Goal: Task Accomplishment & Management: Use online tool/utility

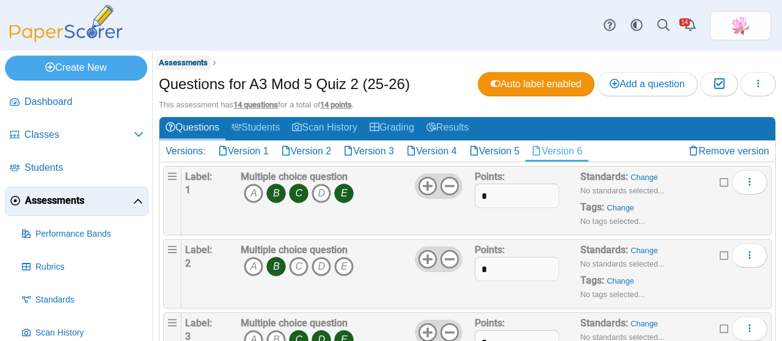
click at [184, 65] on span "Assessments" at bounding box center [183, 62] width 49 height 9
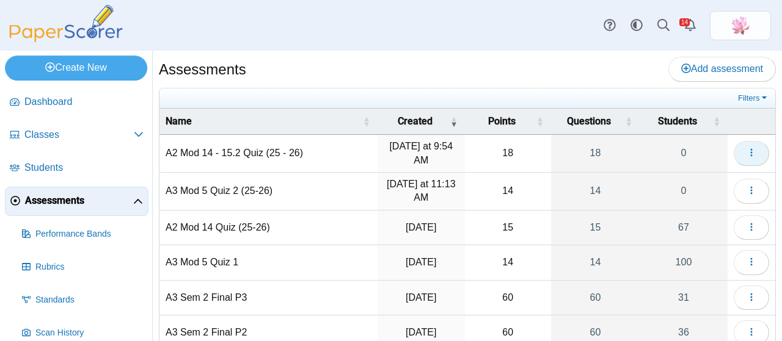
click at [750, 155] on button "button" at bounding box center [751, 153] width 35 height 24
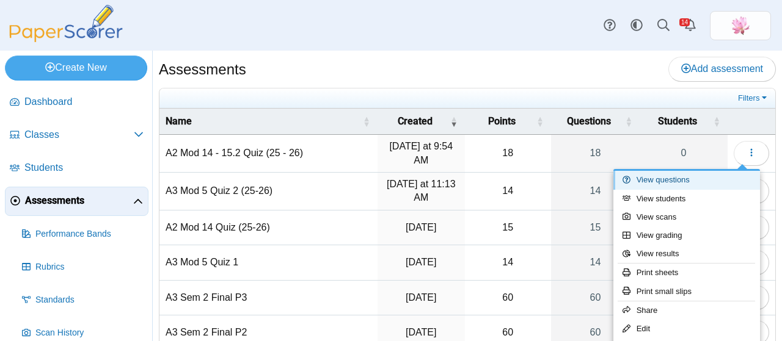
click at [708, 175] on link "View questions" at bounding box center [686, 180] width 147 height 18
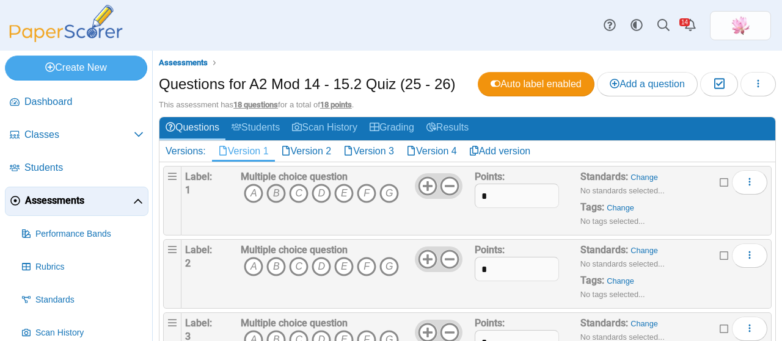
click at [272, 188] on icon "B" at bounding box center [276, 194] width 20 height 20
click at [253, 267] on icon "A" at bounding box center [254, 267] width 20 height 20
click at [296, 336] on icon "C" at bounding box center [299, 340] width 20 height 20
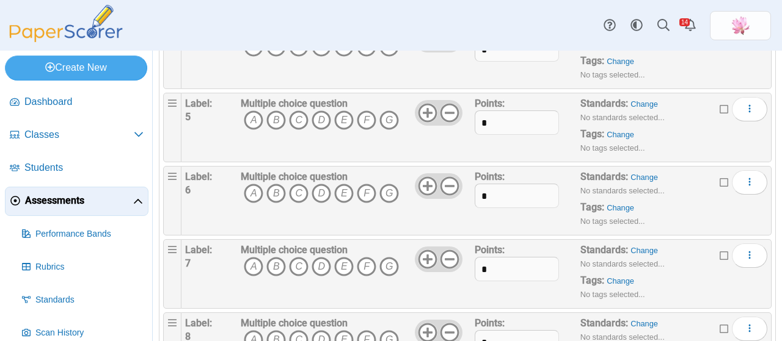
scroll to position [305, 0]
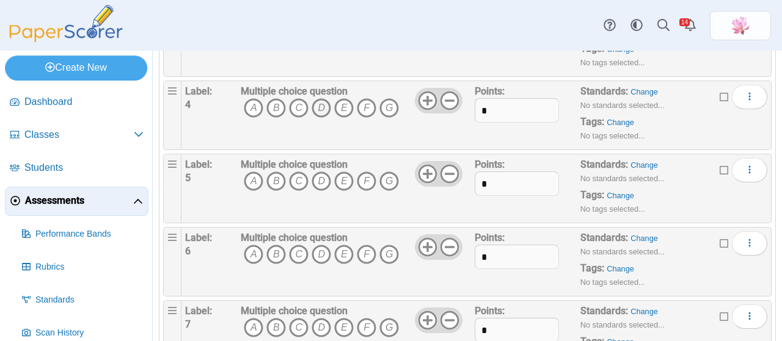
click at [319, 106] on icon "D" at bounding box center [322, 108] width 20 height 20
click at [256, 177] on icon "A" at bounding box center [254, 182] width 20 height 20
click at [258, 254] on icon "A" at bounding box center [254, 255] width 20 height 20
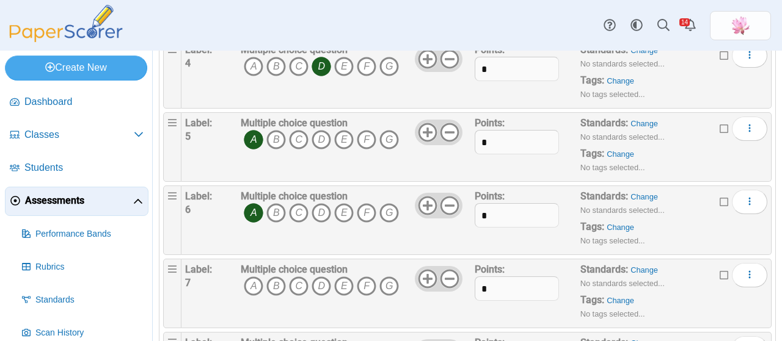
scroll to position [366, 0]
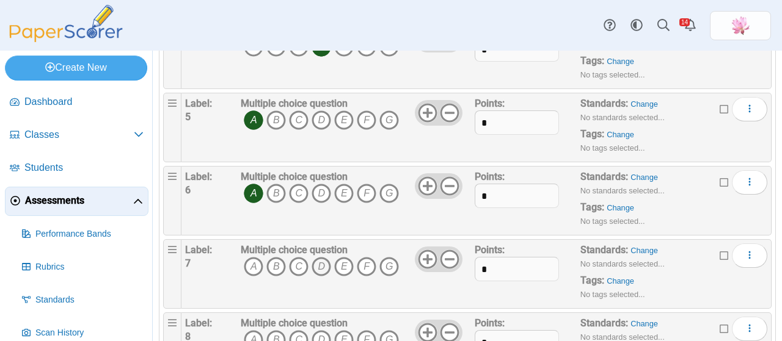
click at [323, 261] on icon "D" at bounding box center [322, 267] width 20 height 20
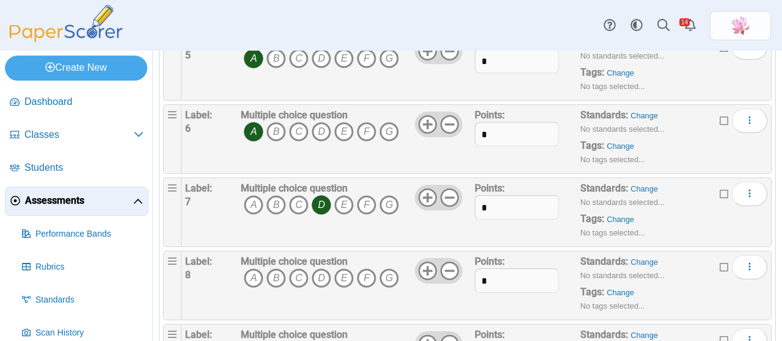
scroll to position [489, 0]
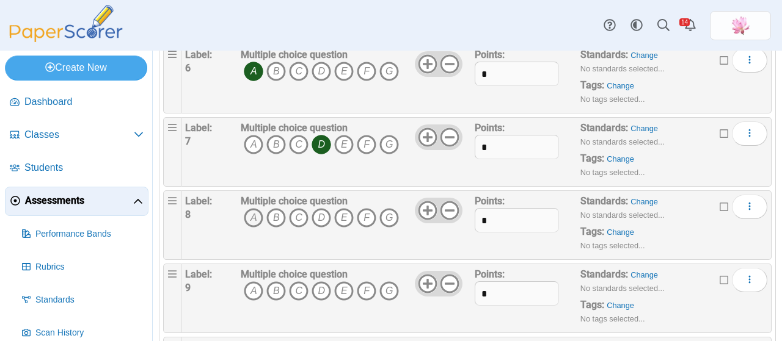
click at [257, 216] on icon "A" at bounding box center [254, 218] width 20 height 20
click at [299, 218] on icon "C" at bounding box center [299, 218] width 20 height 20
click at [342, 221] on icon "E" at bounding box center [344, 218] width 20 height 20
click at [271, 286] on icon "B" at bounding box center [276, 292] width 20 height 20
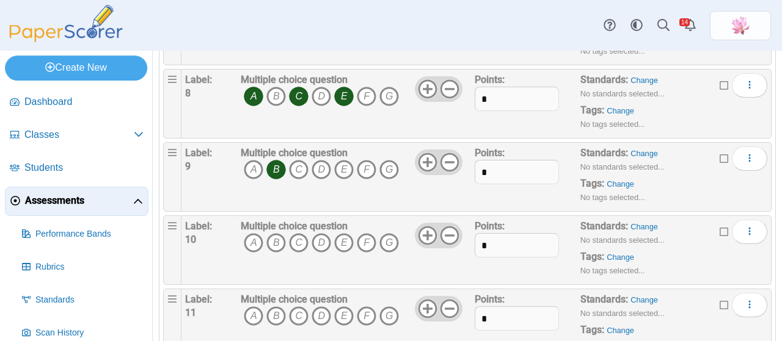
scroll to position [611, 0]
click at [275, 239] on icon "B" at bounding box center [276, 243] width 20 height 20
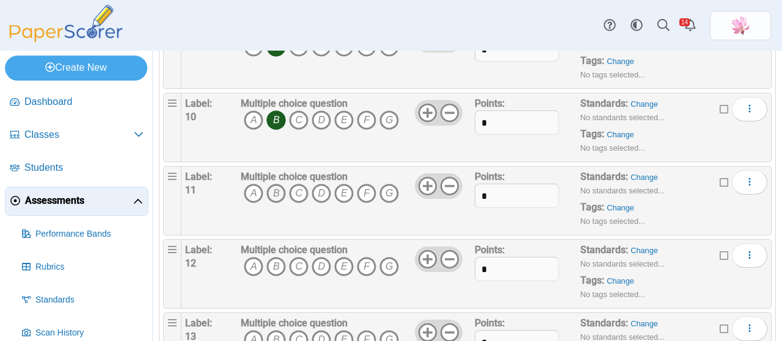
click at [275, 189] on icon "B" at bounding box center [276, 194] width 20 height 20
click at [301, 262] on icon "C" at bounding box center [299, 267] width 20 height 20
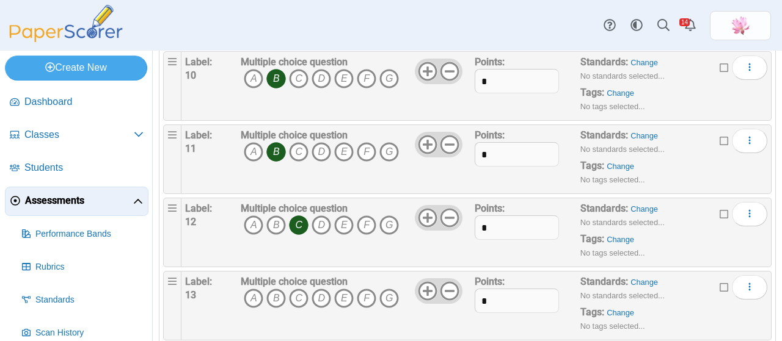
scroll to position [794, 0]
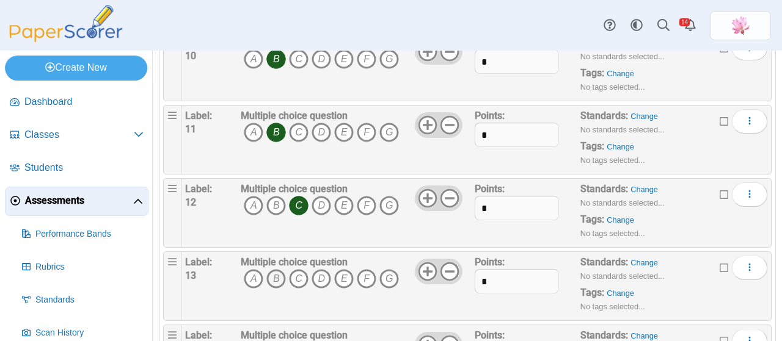
click at [277, 272] on icon "B" at bounding box center [276, 279] width 20 height 20
click at [384, 272] on icon "G" at bounding box center [389, 279] width 20 height 20
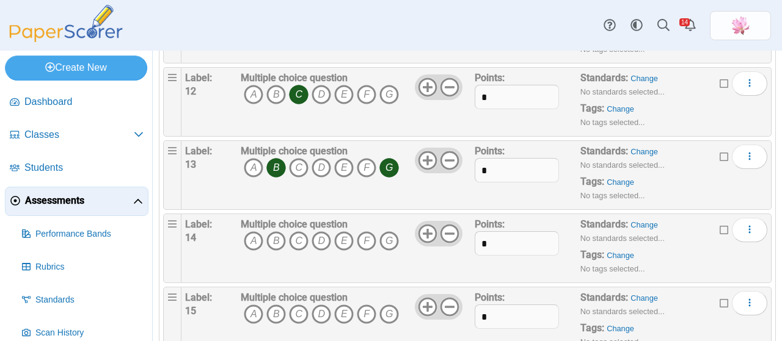
scroll to position [916, 0]
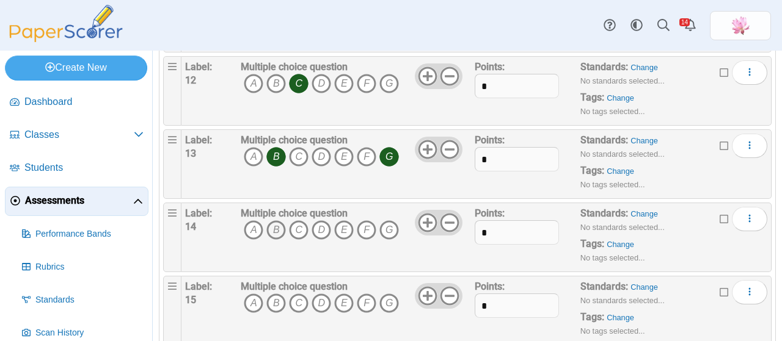
click at [277, 221] on icon "B" at bounding box center [276, 231] width 20 height 20
click at [253, 294] on icon "A" at bounding box center [254, 304] width 20 height 20
click at [282, 298] on icon "B" at bounding box center [276, 304] width 20 height 20
click at [319, 295] on icon "D" at bounding box center [322, 304] width 20 height 20
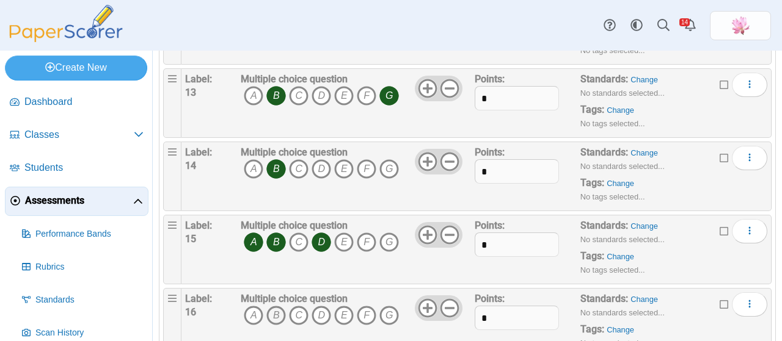
click at [276, 308] on icon "B" at bounding box center [276, 316] width 20 height 20
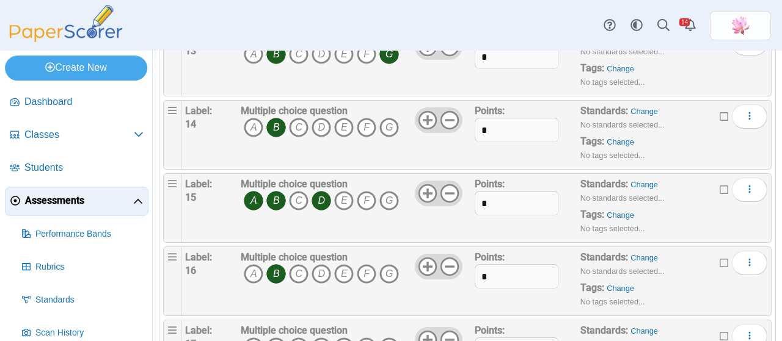
scroll to position [1038, 0]
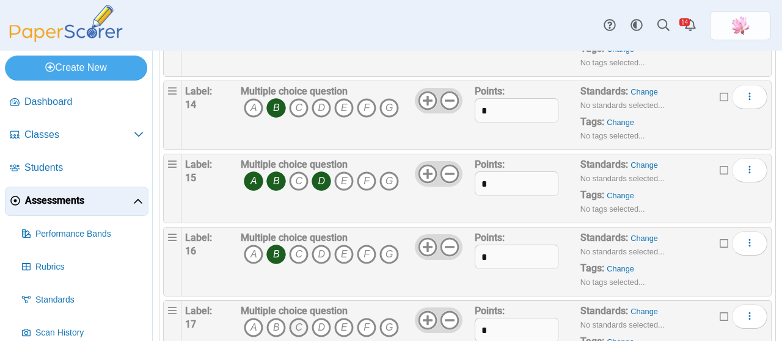
click at [291, 318] on icon "C" at bounding box center [299, 328] width 20 height 20
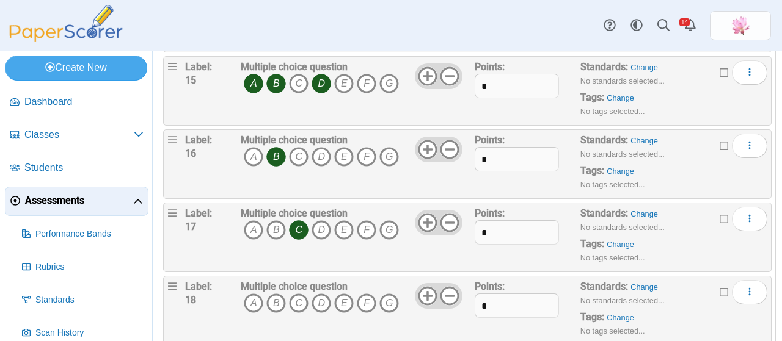
scroll to position [1159, 0]
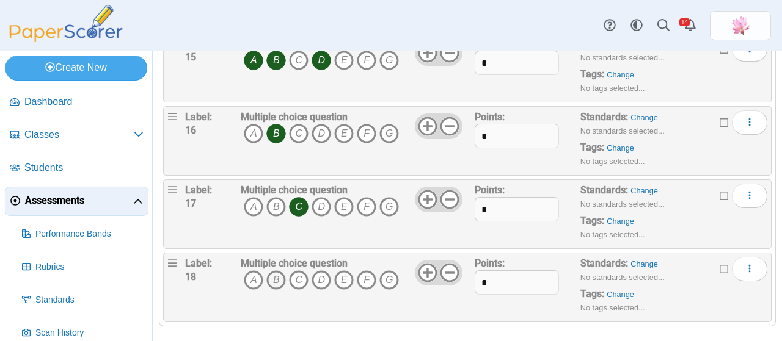
click at [272, 272] on icon "B" at bounding box center [276, 281] width 20 height 20
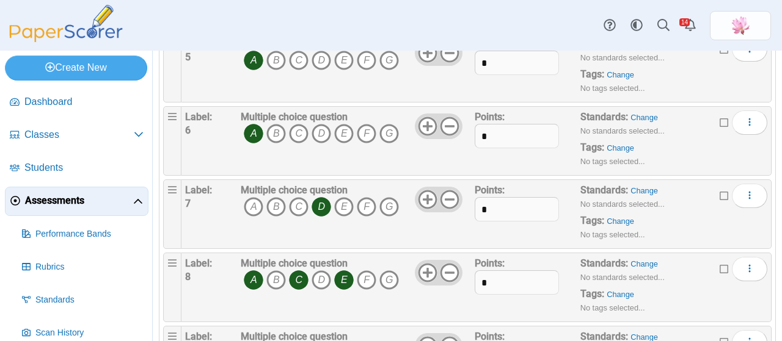
scroll to position [0, 0]
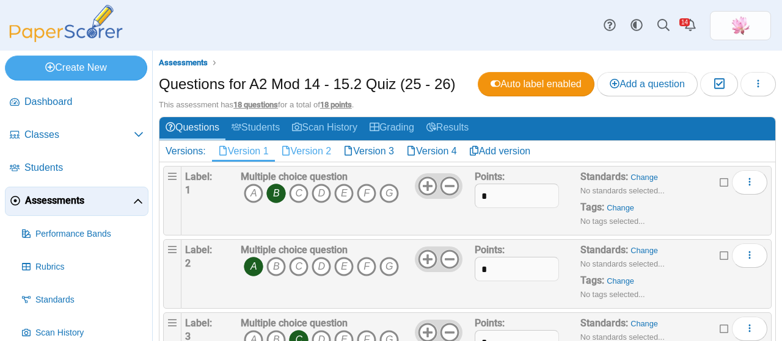
click at [320, 148] on link "Version 2" at bounding box center [306, 151] width 63 height 21
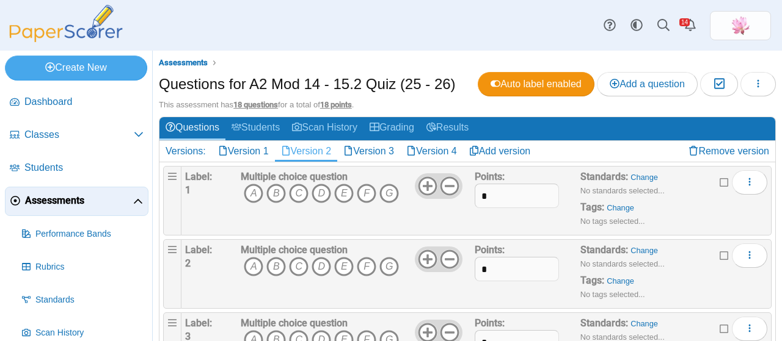
click at [276, 192] on icon "B" at bounding box center [276, 194] width 20 height 20
click at [321, 264] on icon "D" at bounding box center [322, 267] width 20 height 20
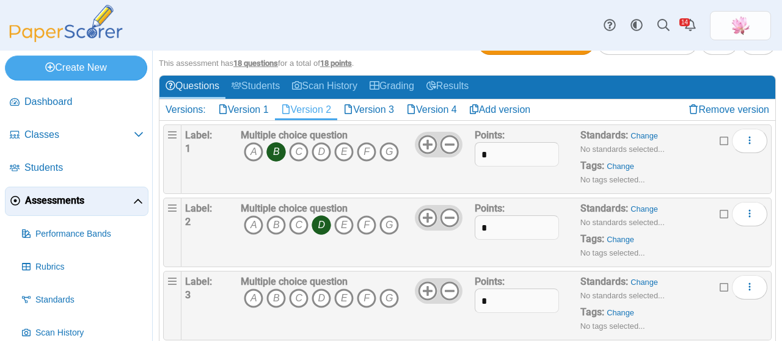
scroll to position [61, 0]
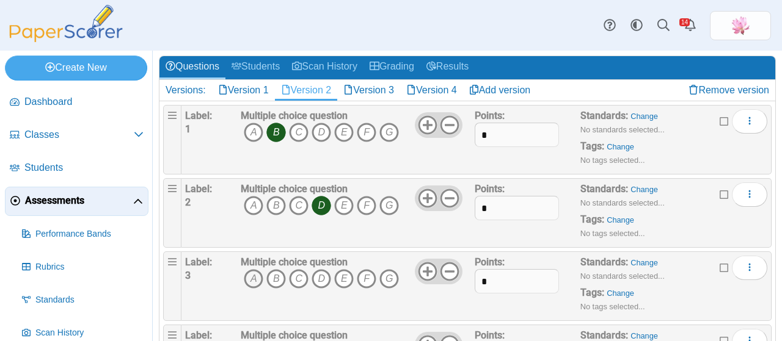
click at [253, 277] on icon "A" at bounding box center [254, 279] width 20 height 20
click at [303, 277] on icon "C" at bounding box center [299, 279] width 20 height 20
click at [343, 277] on icon "E" at bounding box center [344, 279] width 20 height 20
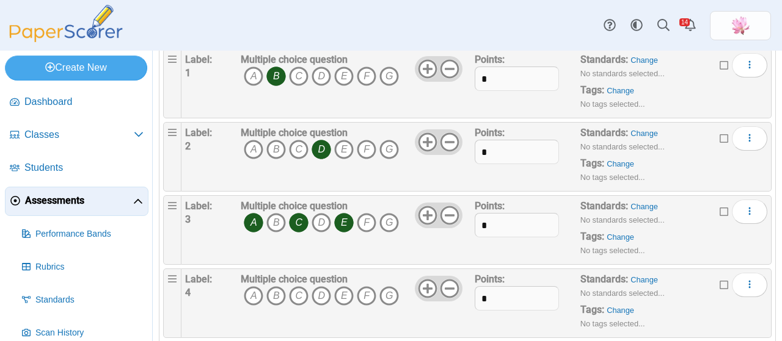
scroll to position [183, 0]
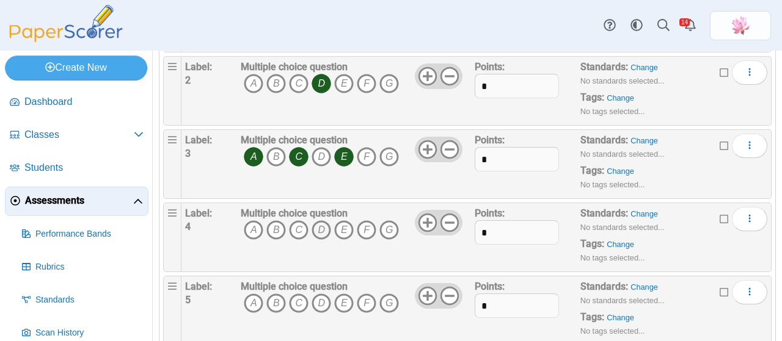
click at [325, 232] on icon "D" at bounding box center [322, 231] width 20 height 20
click at [321, 304] on icon "D" at bounding box center [322, 304] width 20 height 20
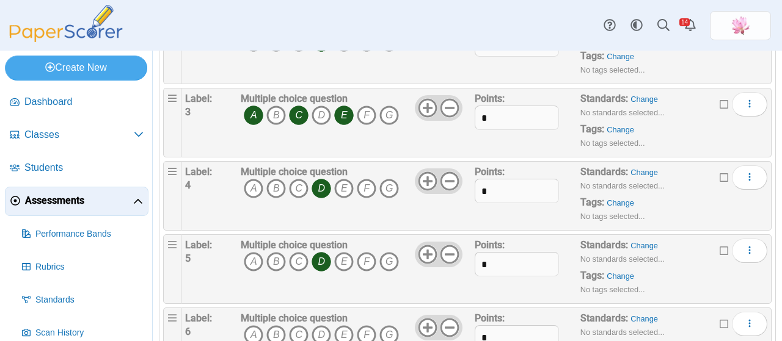
scroll to position [244, 0]
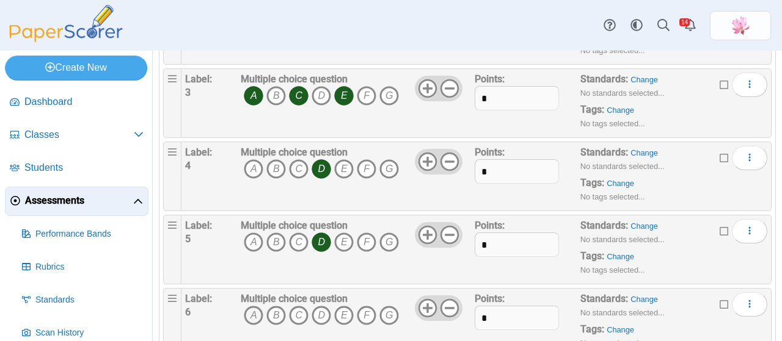
click at [252, 313] on icon "A" at bounding box center [254, 316] width 20 height 20
click at [272, 313] on icon "B" at bounding box center [276, 316] width 20 height 20
click at [322, 313] on icon "D" at bounding box center [322, 316] width 20 height 20
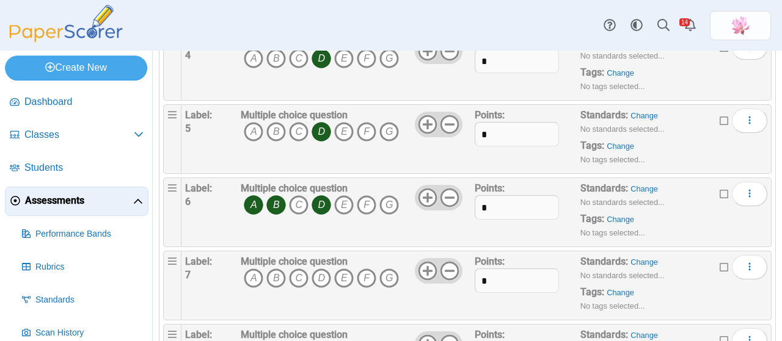
scroll to position [366, 0]
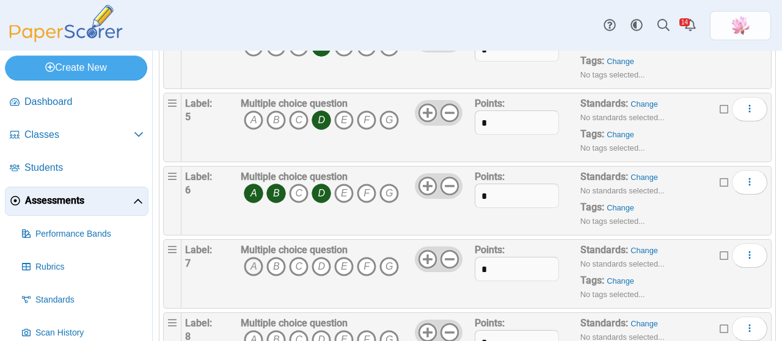
click at [258, 264] on icon "A" at bounding box center [254, 267] width 20 height 20
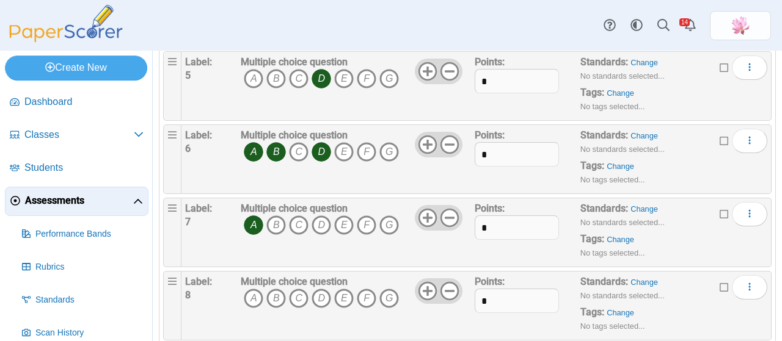
scroll to position [428, 0]
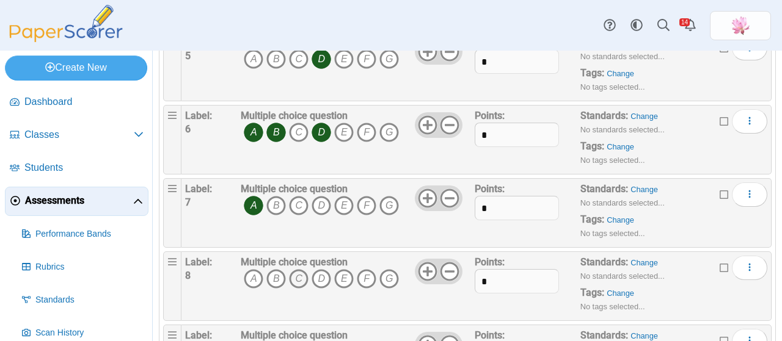
click at [297, 273] on icon "C" at bounding box center [299, 279] width 20 height 20
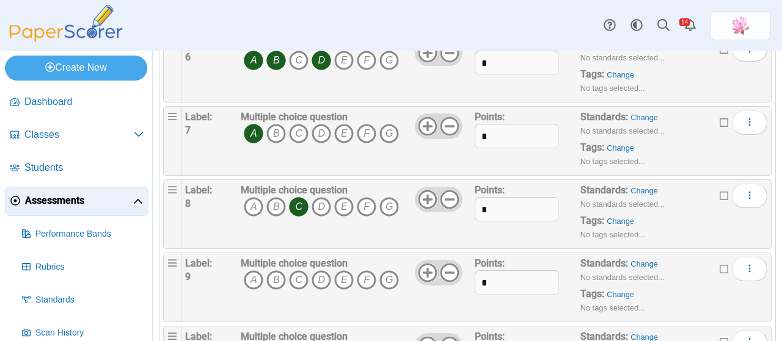
scroll to position [550, 0]
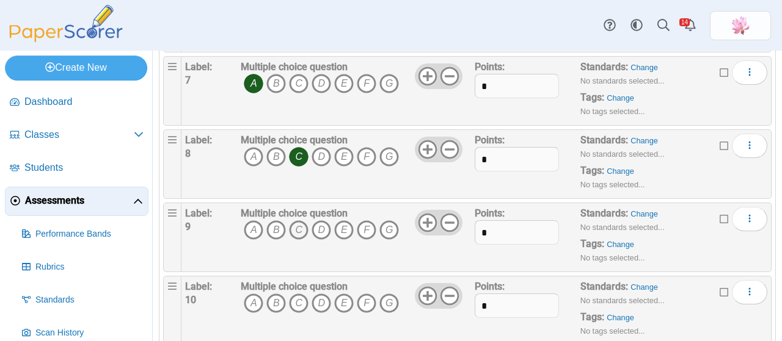
click at [304, 225] on icon "C" at bounding box center [299, 231] width 20 height 20
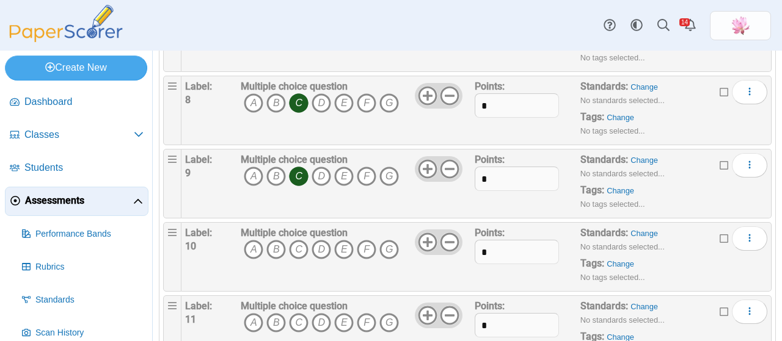
scroll to position [672, 0]
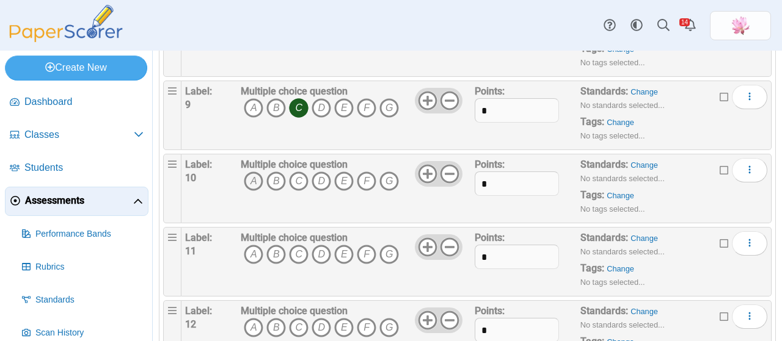
click at [250, 181] on icon "A" at bounding box center [254, 182] width 20 height 20
click at [344, 247] on icon "E" at bounding box center [344, 255] width 20 height 20
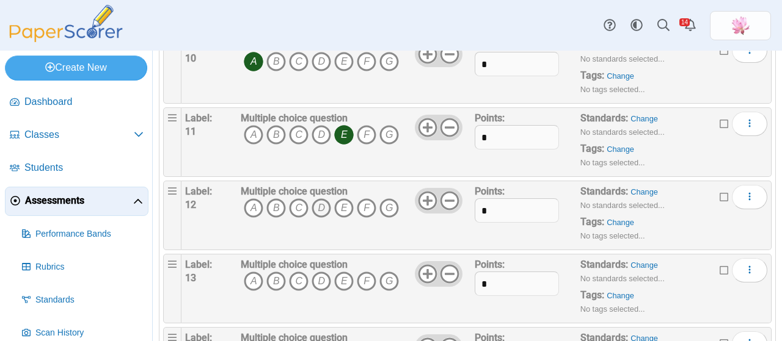
scroll to position [794, 0]
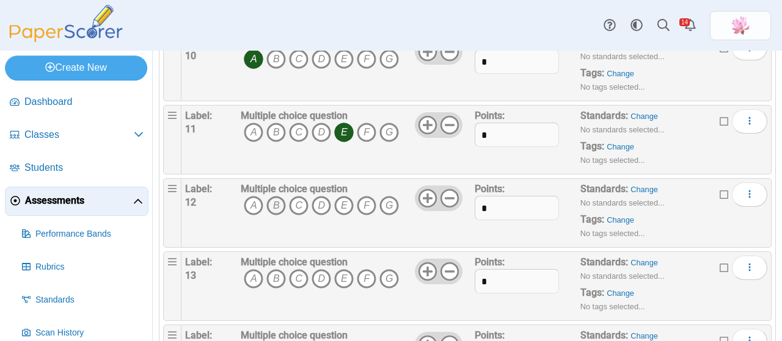
click at [271, 199] on icon "B" at bounding box center [276, 206] width 20 height 20
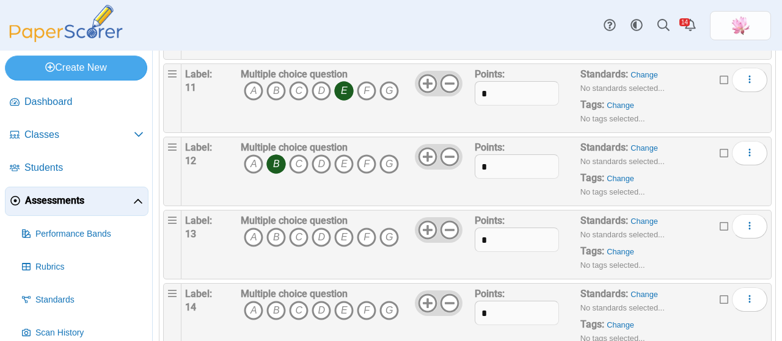
scroll to position [855, 0]
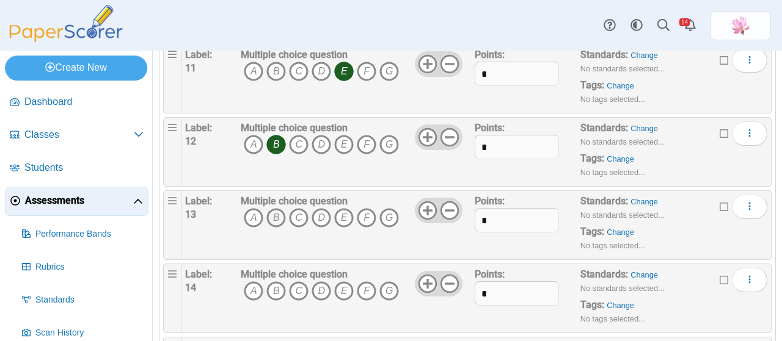
click at [280, 215] on icon "B" at bounding box center [276, 218] width 20 height 20
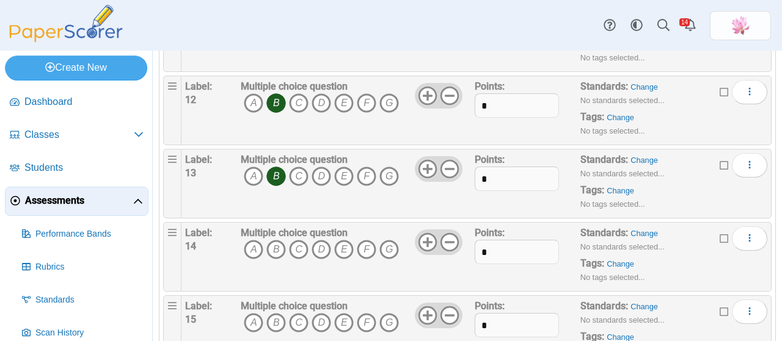
scroll to position [916, 0]
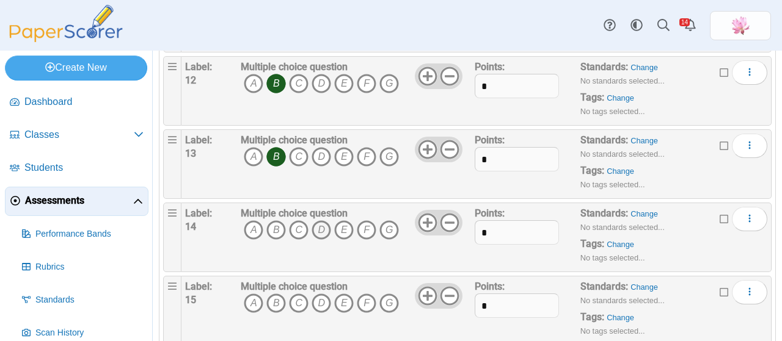
click at [316, 222] on icon "D" at bounding box center [322, 231] width 20 height 20
click at [345, 296] on icon "E" at bounding box center [344, 304] width 20 height 20
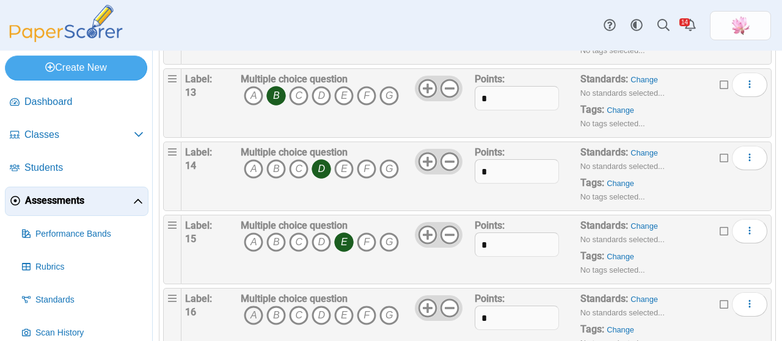
click at [247, 306] on icon "A" at bounding box center [254, 316] width 20 height 20
click at [320, 309] on icon "D" at bounding box center [322, 316] width 20 height 20
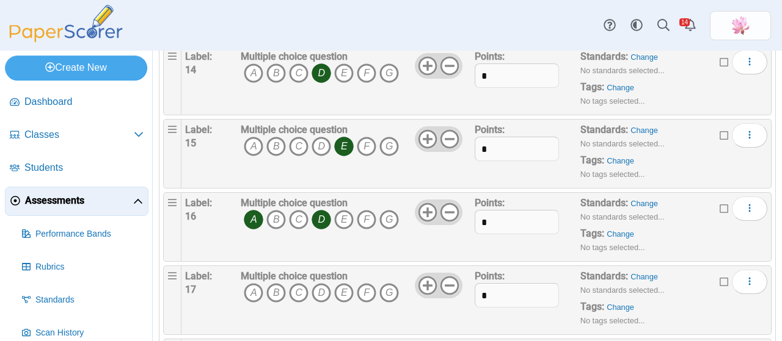
scroll to position [1099, 0]
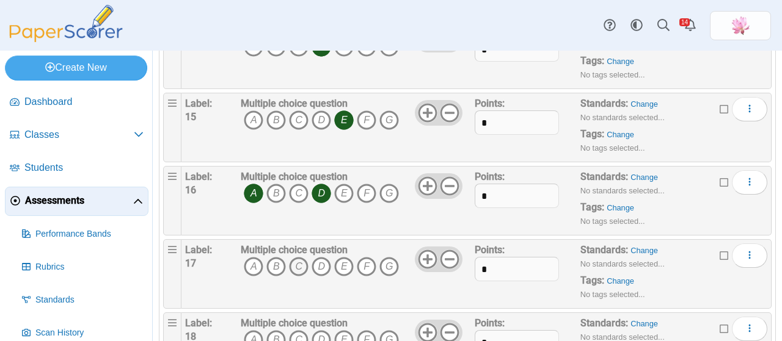
click at [291, 260] on icon "C" at bounding box center [299, 267] width 20 height 20
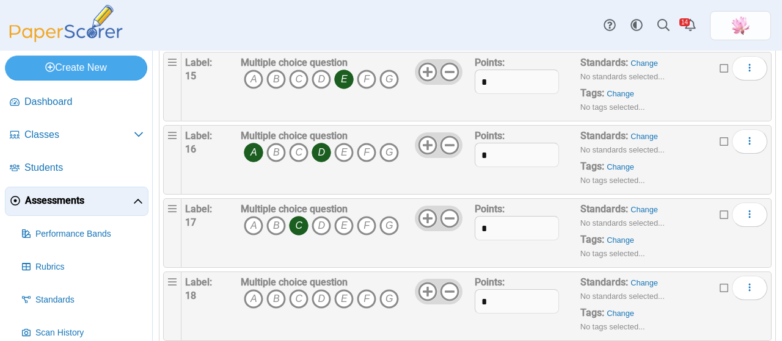
scroll to position [1159, 0]
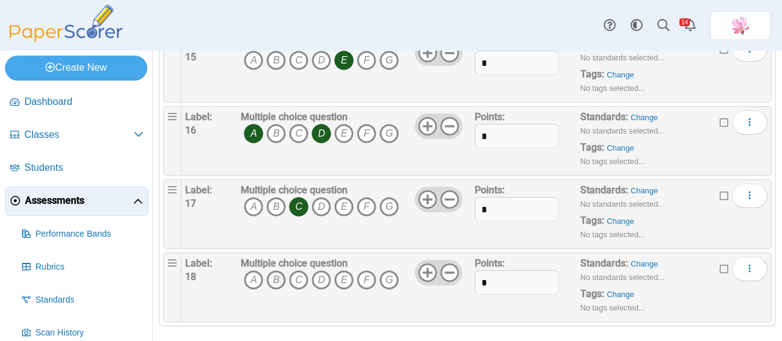
click at [279, 271] on icon "B" at bounding box center [276, 281] width 20 height 20
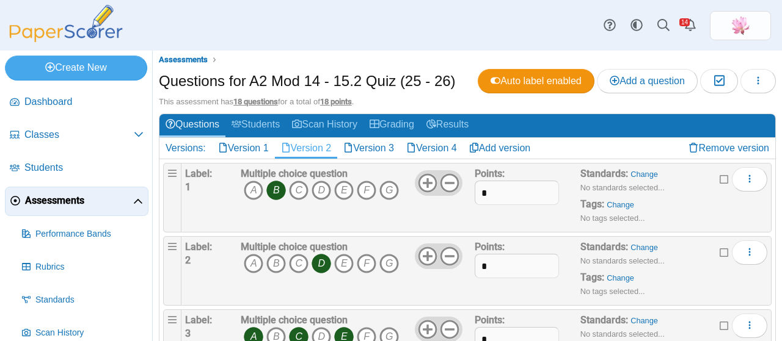
scroll to position [0, 0]
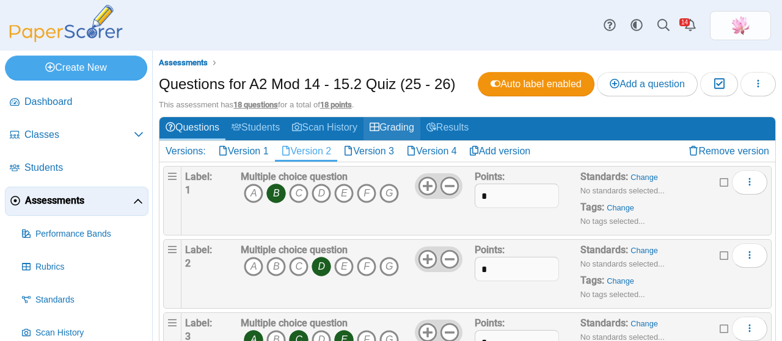
click at [377, 138] on link "Grading" at bounding box center [391, 128] width 57 height 23
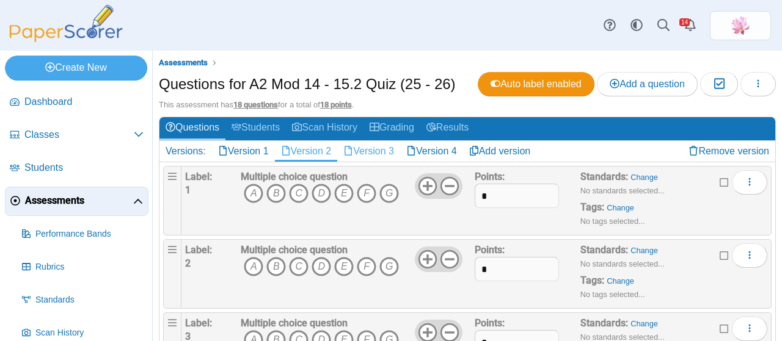
click at [375, 153] on link "Version 3" at bounding box center [368, 151] width 63 height 21
click at [301, 192] on icon "C" at bounding box center [299, 194] width 20 height 20
click at [319, 267] on icon "D" at bounding box center [322, 267] width 20 height 20
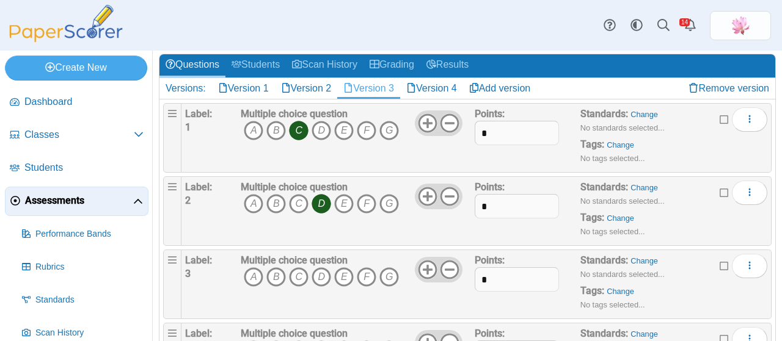
scroll to position [122, 0]
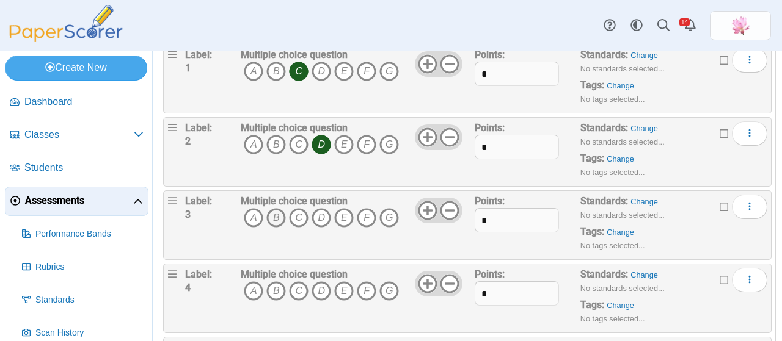
click at [270, 217] on icon "B" at bounding box center [276, 218] width 20 height 20
click at [272, 288] on icon "B" at bounding box center [276, 292] width 20 height 20
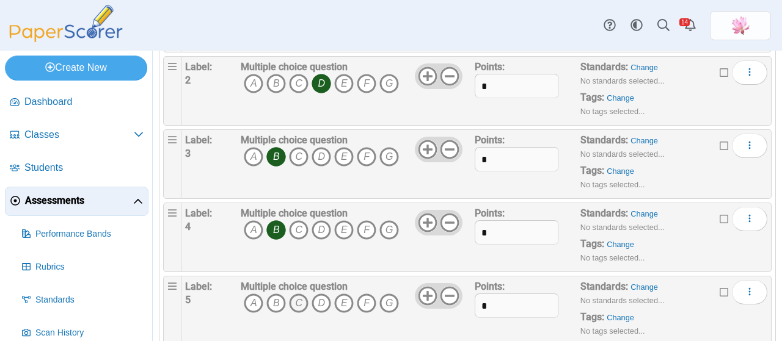
click at [302, 301] on icon "C" at bounding box center [299, 304] width 20 height 20
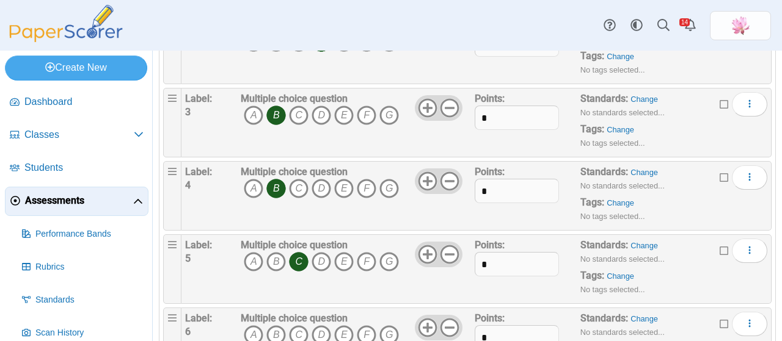
scroll to position [244, 0]
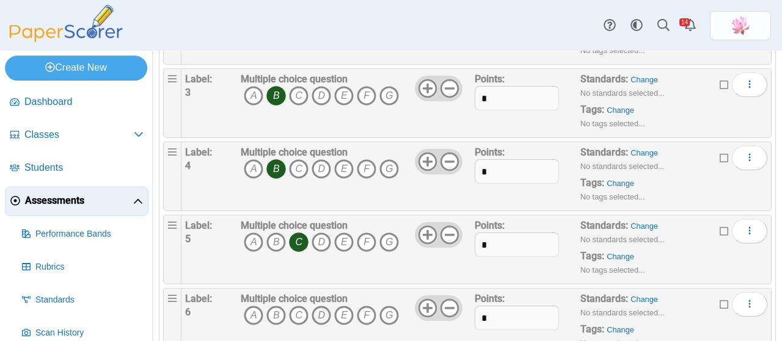
click at [316, 311] on icon "D" at bounding box center [322, 316] width 20 height 20
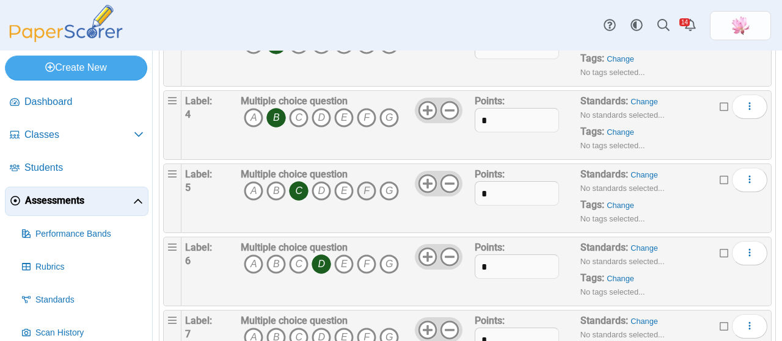
scroll to position [366, 0]
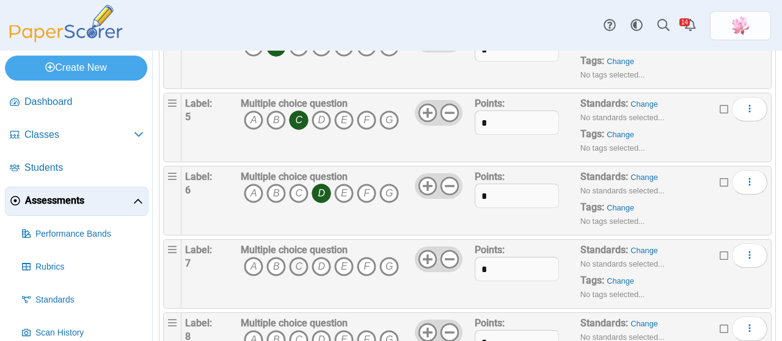
click at [296, 260] on icon "C" at bounding box center [299, 267] width 20 height 20
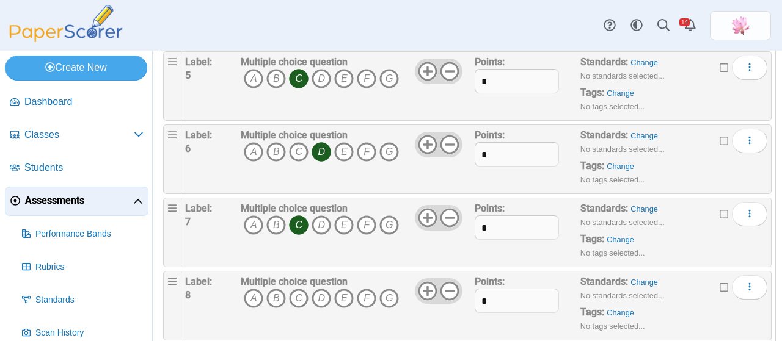
scroll to position [428, 0]
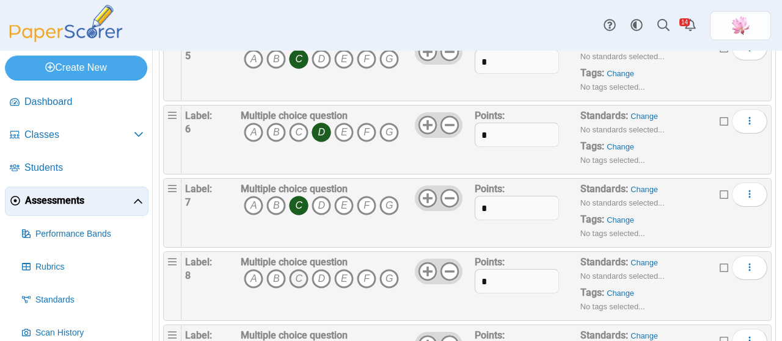
click at [301, 275] on icon "C" at bounding box center [299, 279] width 20 height 20
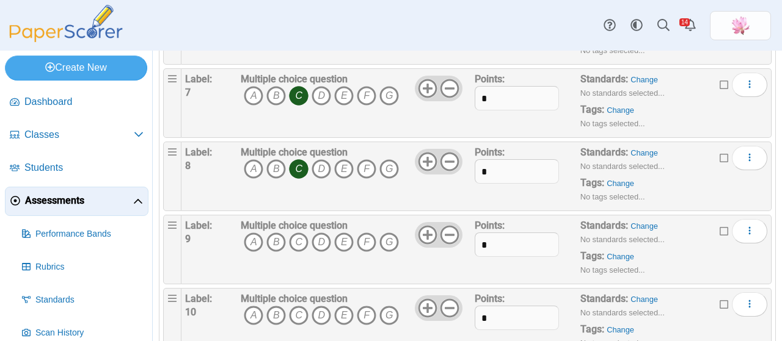
scroll to position [550, 0]
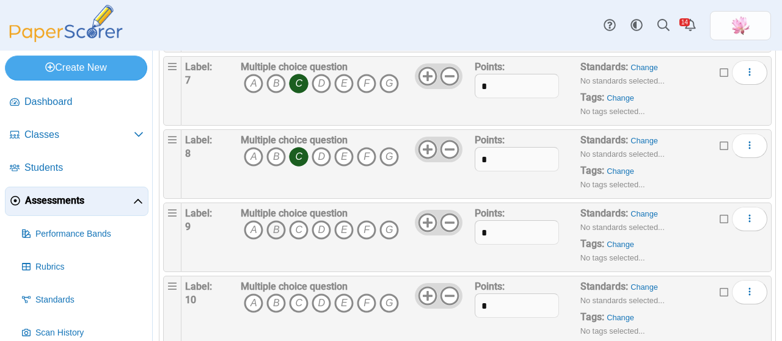
click at [276, 225] on icon "B" at bounding box center [276, 231] width 20 height 20
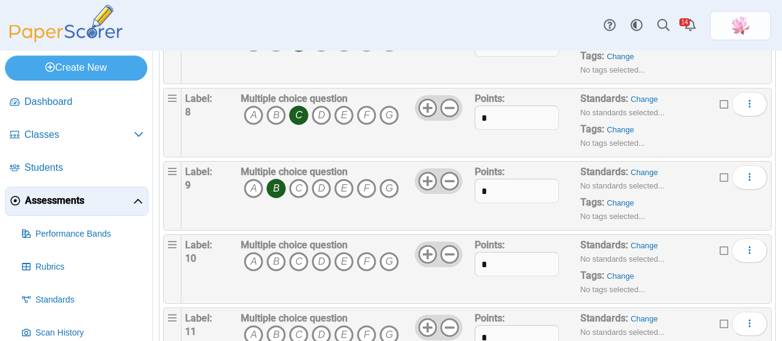
scroll to position [611, 0]
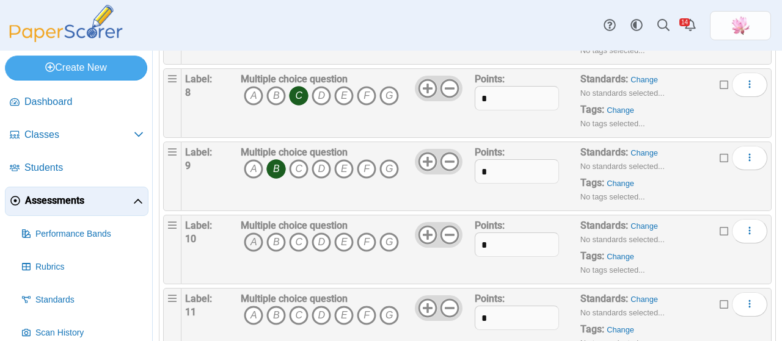
click at [253, 244] on icon "A" at bounding box center [254, 243] width 20 height 20
click at [303, 306] on icon "C" at bounding box center [299, 316] width 20 height 20
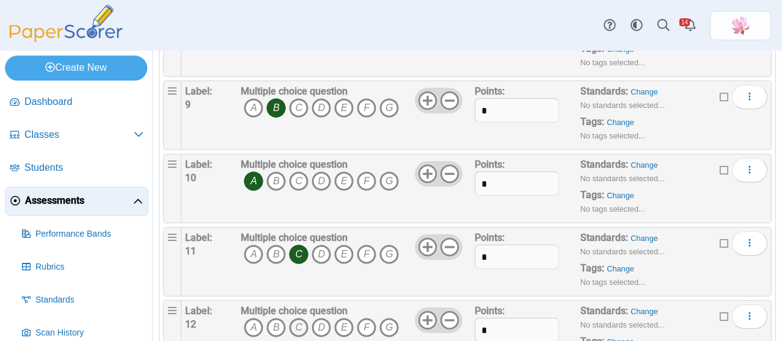
click at [297, 318] on icon "C" at bounding box center [299, 328] width 20 height 20
click at [325, 318] on icon "D" at bounding box center [322, 328] width 20 height 20
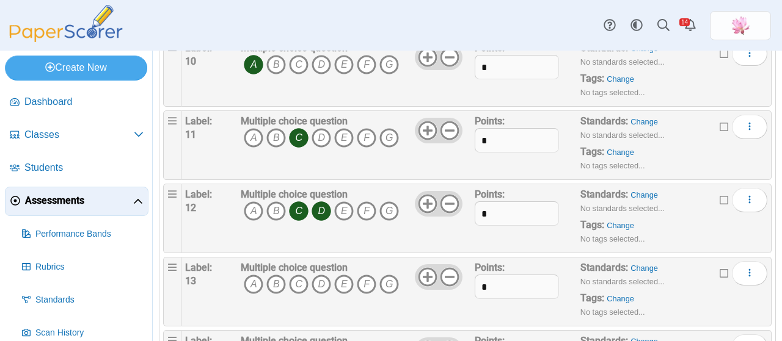
scroll to position [794, 0]
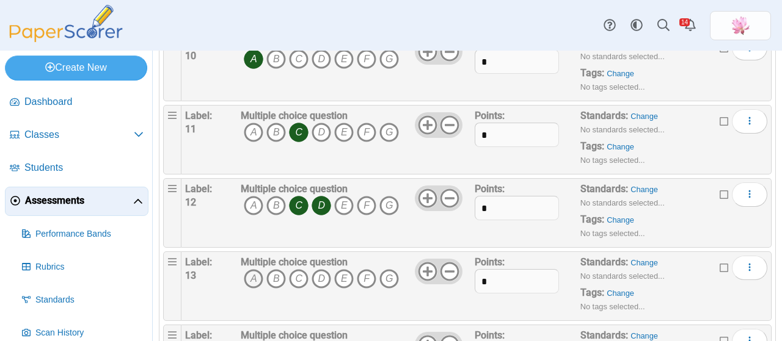
click at [253, 269] on icon "A" at bounding box center [254, 279] width 20 height 20
click at [298, 273] on icon "C" at bounding box center [299, 279] width 20 height 20
click at [337, 274] on icon "E" at bounding box center [344, 279] width 20 height 20
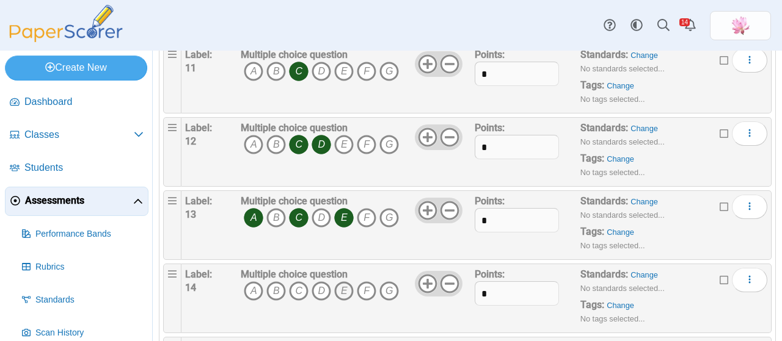
click at [340, 286] on icon "E" at bounding box center [344, 292] width 20 height 20
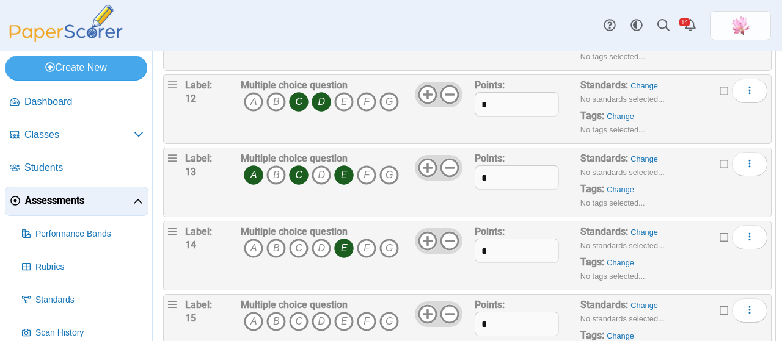
scroll to position [977, 0]
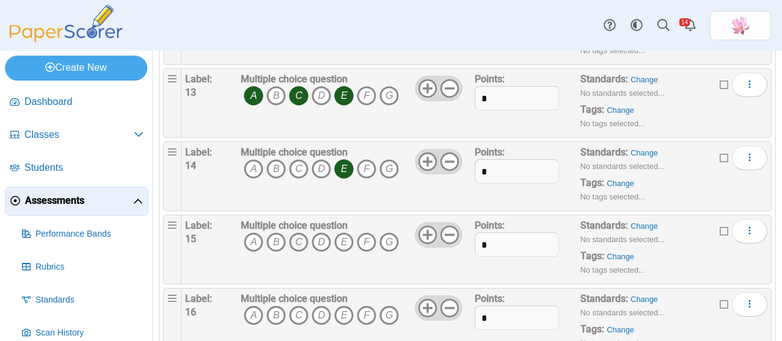
click at [301, 233] on icon "C" at bounding box center [299, 243] width 20 height 20
click at [255, 306] on icon "A" at bounding box center [254, 316] width 20 height 20
click at [302, 307] on icon "C" at bounding box center [299, 316] width 20 height 20
click at [352, 306] on icon "E" at bounding box center [344, 316] width 20 height 20
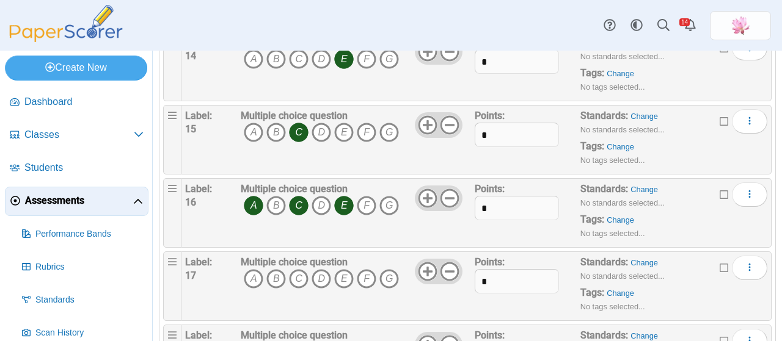
scroll to position [1099, 0]
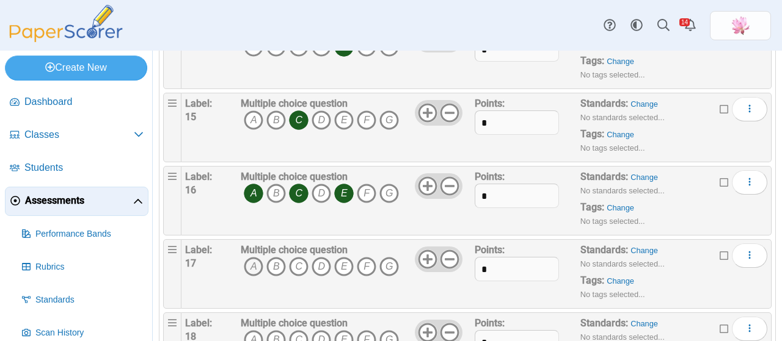
click at [251, 258] on icon "A" at bounding box center [254, 267] width 20 height 20
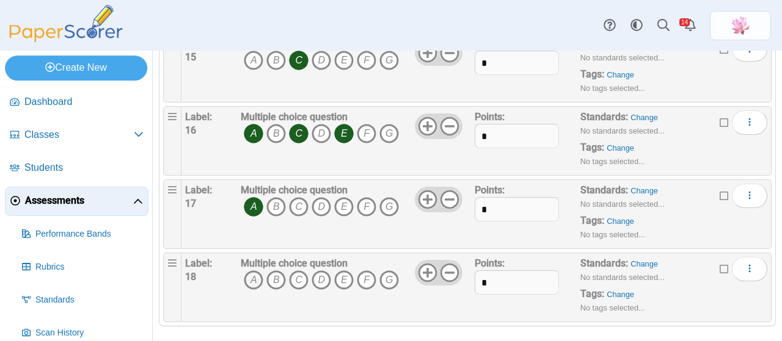
click at [251, 271] on icon "A" at bounding box center [254, 281] width 20 height 20
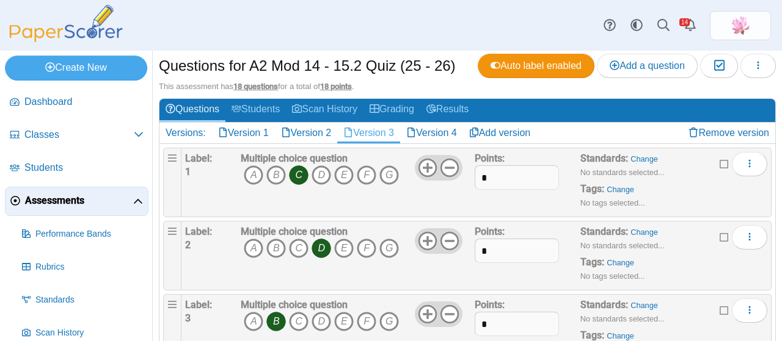
scroll to position [0, 0]
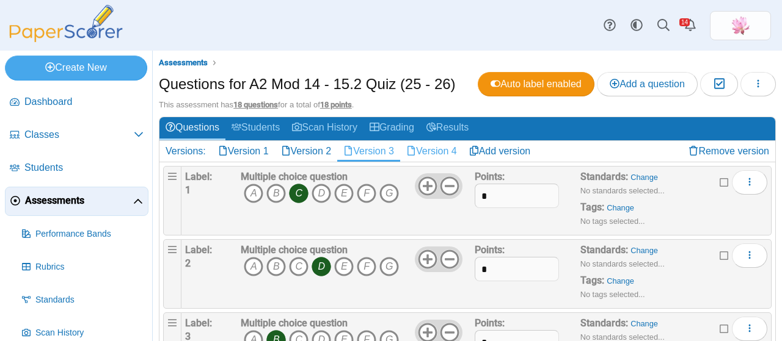
click at [438, 153] on link "Version 4" at bounding box center [431, 151] width 63 height 21
click at [292, 194] on icon "C" at bounding box center [299, 194] width 20 height 20
click at [352, 265] on icon "E" at bounding box center [344, 267] width 20 height 20
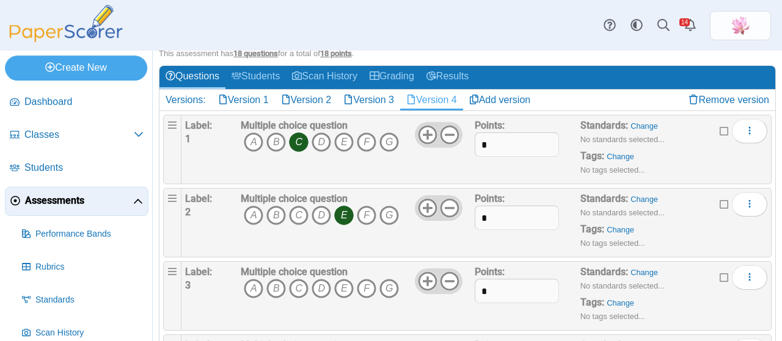
scroll to position [122, 0]
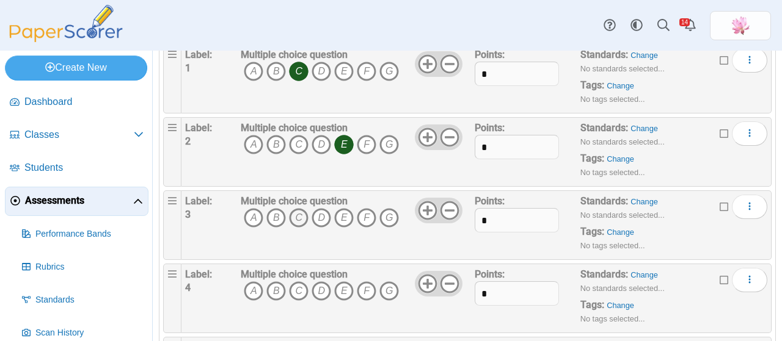
click at [293, 213] on icon "C" at bounding box center [299, 218] width 20 height 20
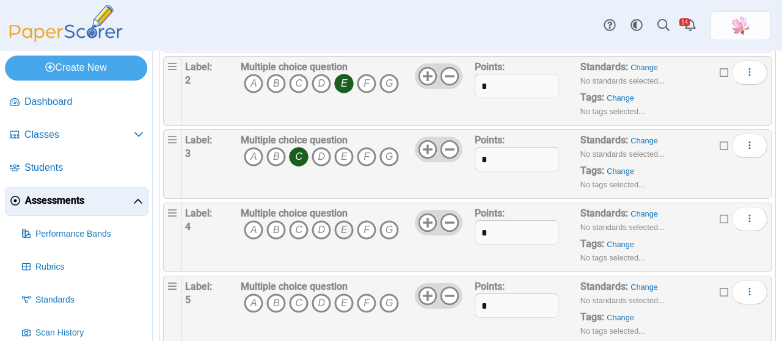
click at [346, 228] on icon "E" at bounding box center [344, 231] width 20 height 20
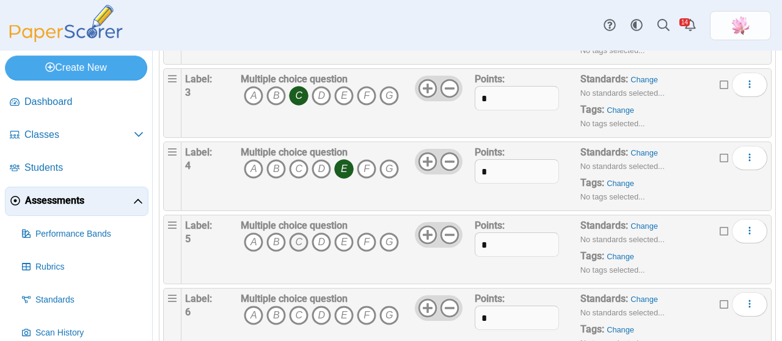
click at [297, 238] on icon "C" at bounding box center [299, 243] width 20 height 20
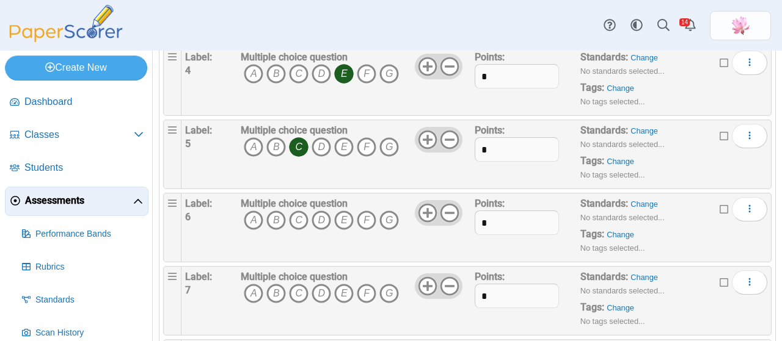
scroll to position [366, 0]
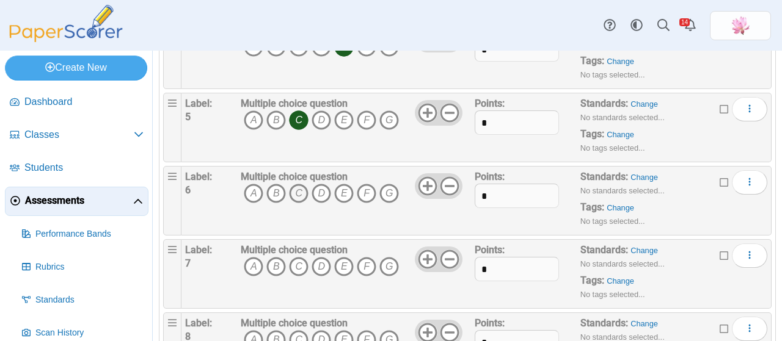
click at [299, 195] on icon "C" at bounding box center [299, 194] width 20 height 20
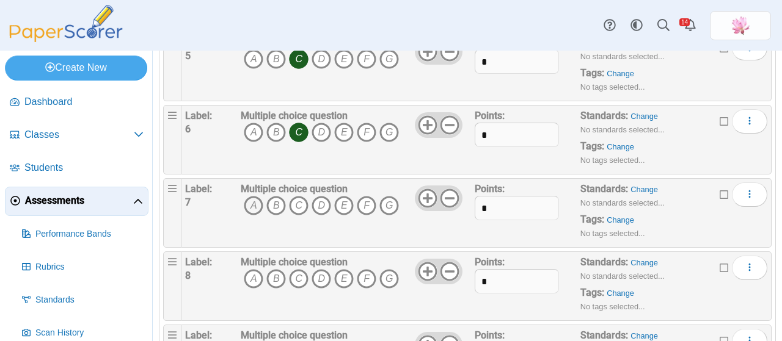
click at [254, 201] on icon "A" at bounding box center [254, 206] width 20 height 20
click at [292, 202] on icon "C" at bounding box center [299, 206] width 20 height 20
click at [341, 201] on icon "E" at bounding box center [344, 206] width 20 height 20
click at [319, 274] on icon "D" at bounding box center [322, 279] width 20 height 20
click at [391, 278] on icon "G" at bounding box center [389, 279] width 20 height 20
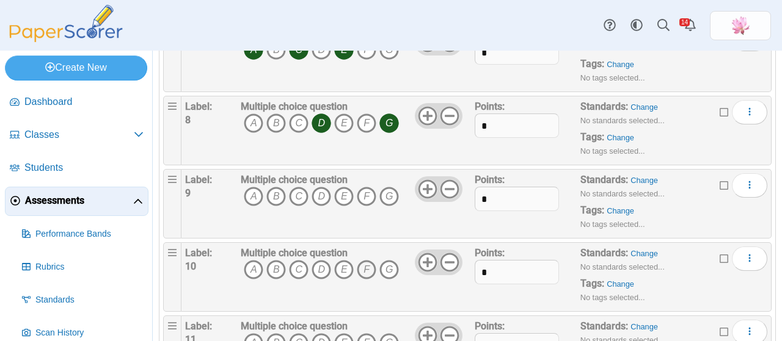
scroll to position [611, 0]
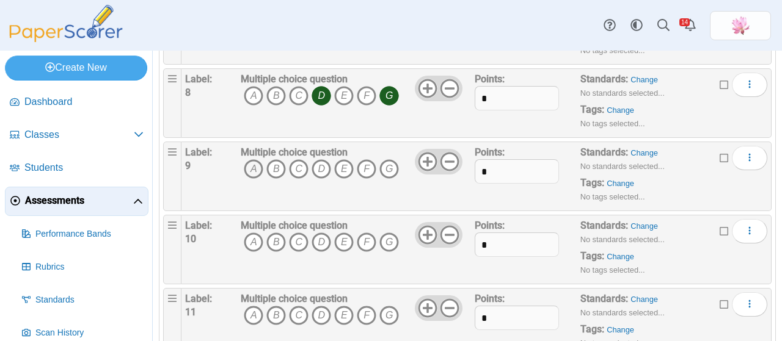
click at [247, 161] on icon "A" at bounding box center [254, 169] width 20 height 20
click at [275, 238] on icon "B" at bounding box center [276, 243] width 20 height 20
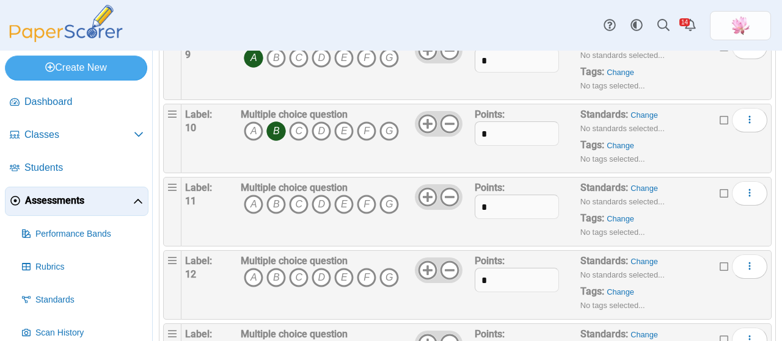
scroll to position [733, 0]
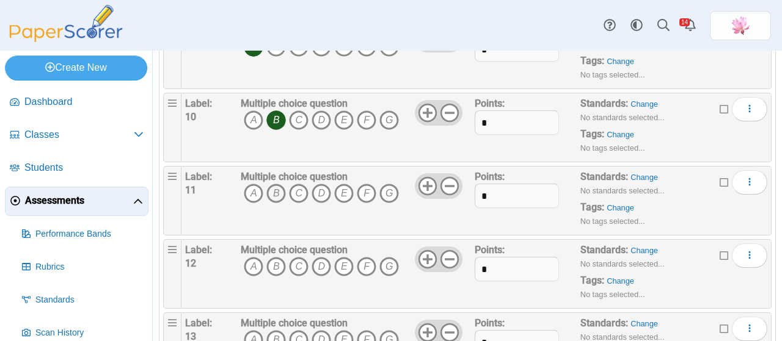
click at [276, 191] on icon "B" at bounding box center [276, 194] width 20 height 20
click at [321, 263] on icon "D" at bounding box center [322, 267] width 20 height 20
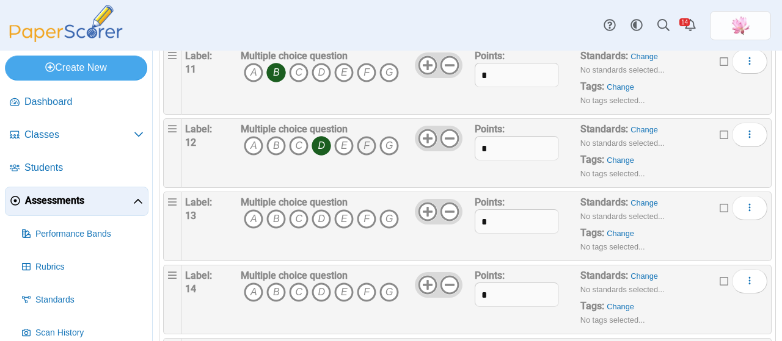
scroll to position [855, 0]
click at [347, 212] on icon "E" at bounding box center [344, 218] width 20 height 20
click at [321, 285] on icon "D" at bounding box center [322, 292] width 20 height 20
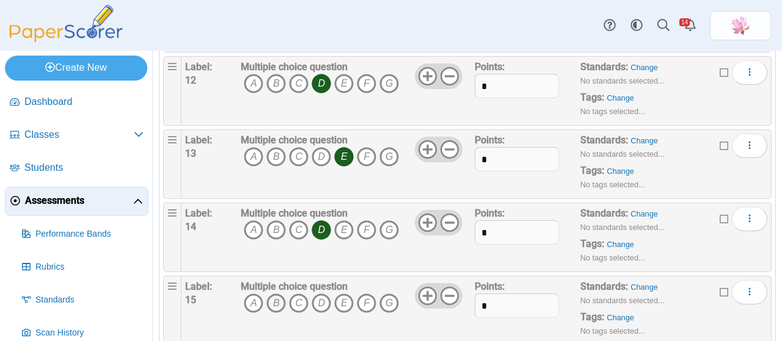
click at [276, 298] on icon "B" at bounding box center [276, 304] width 20 height 20
click at [302, 299] on icon "C" at bounding box center [299, 304] width 20 height 20
click at [320, 294] on icon "D" at bounding box center [322, 304] width 20 height 20
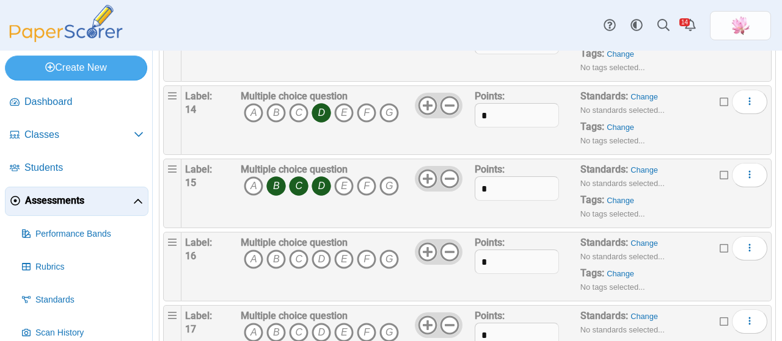
scroll to position [1038, 0]
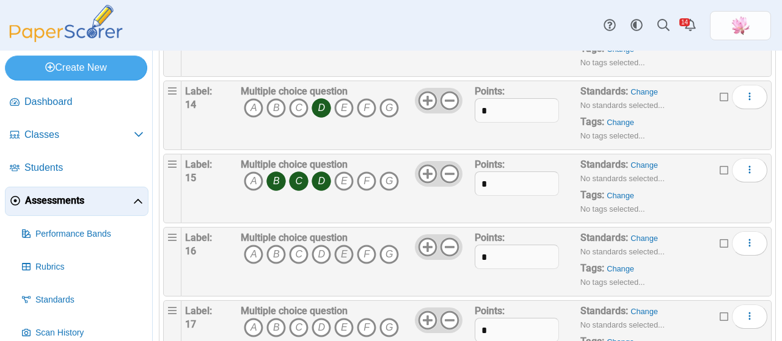
click at [343, 247] on icon "E" at bounding box center [344, 255] width 20 height 20
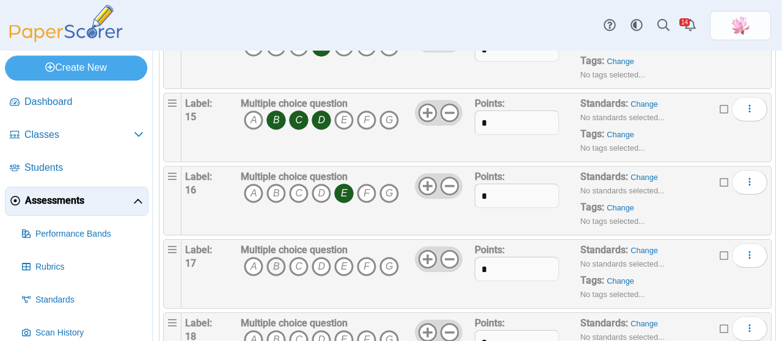
click at [277, 258] on icon "B" at bounding box center [276, 267] width 20 height 20
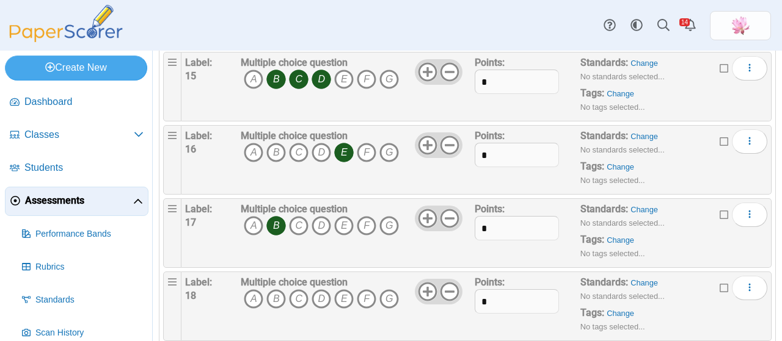
scroll to position [1159, 0]
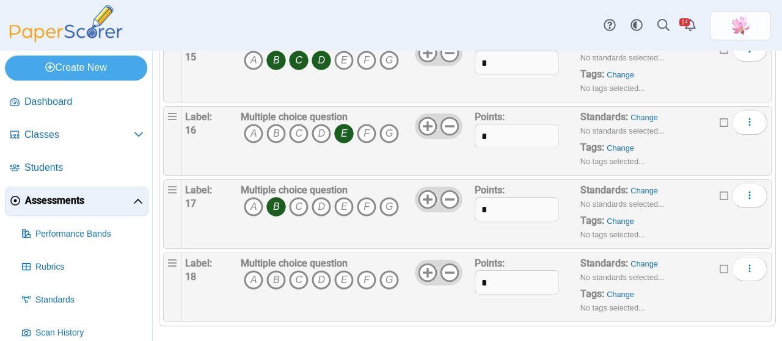
click at [279, 271] on icon "B" at bounding box center [276, 281] width 20 height 20
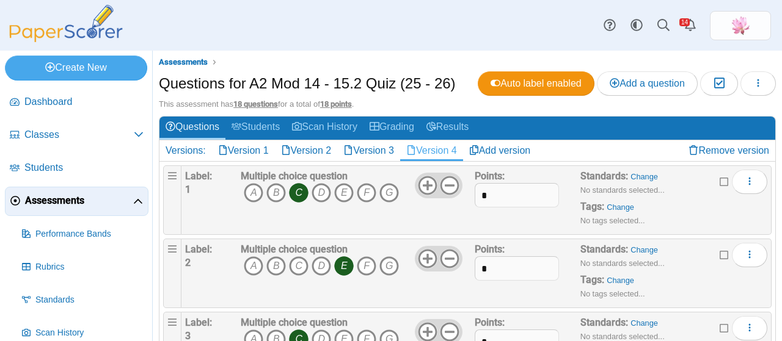
scroll to position [0, 0]
